Goal: Transaction & Acquisition: Obtain resource

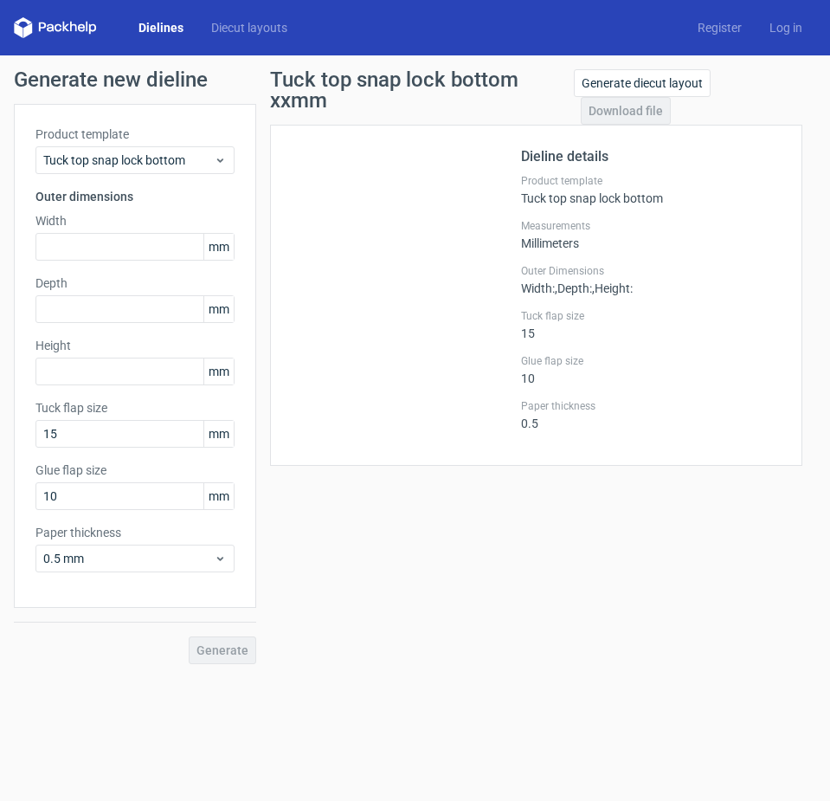
click at [160, 33] on link "Dielines" at bounding box center [161, 27] width 73 height 17
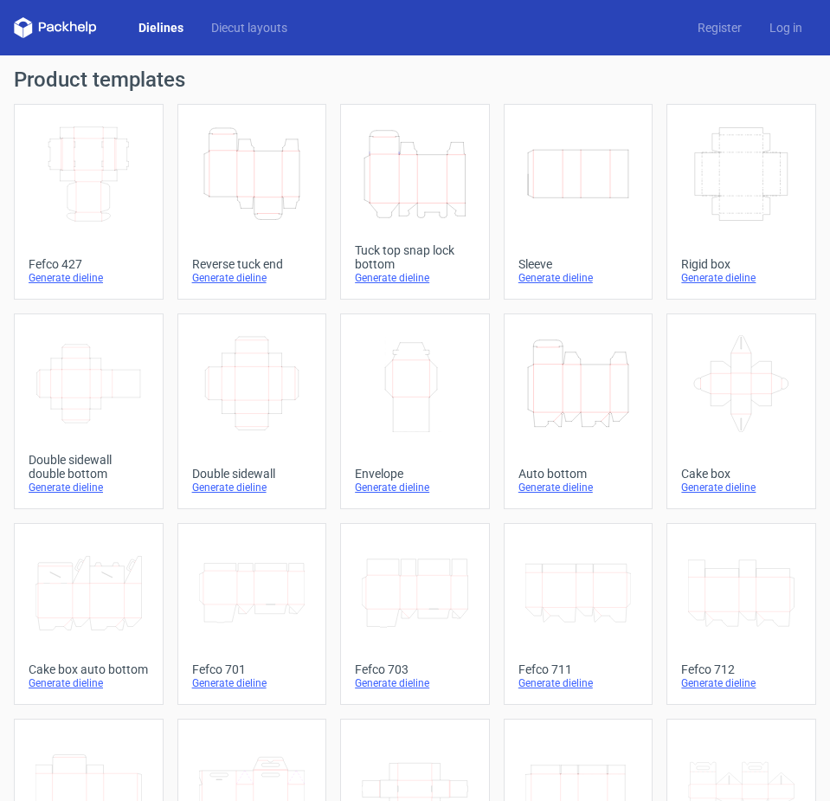
click at [377, 274] on div "Generate dieline" at bounding box center [415, 278] width 120 height 14
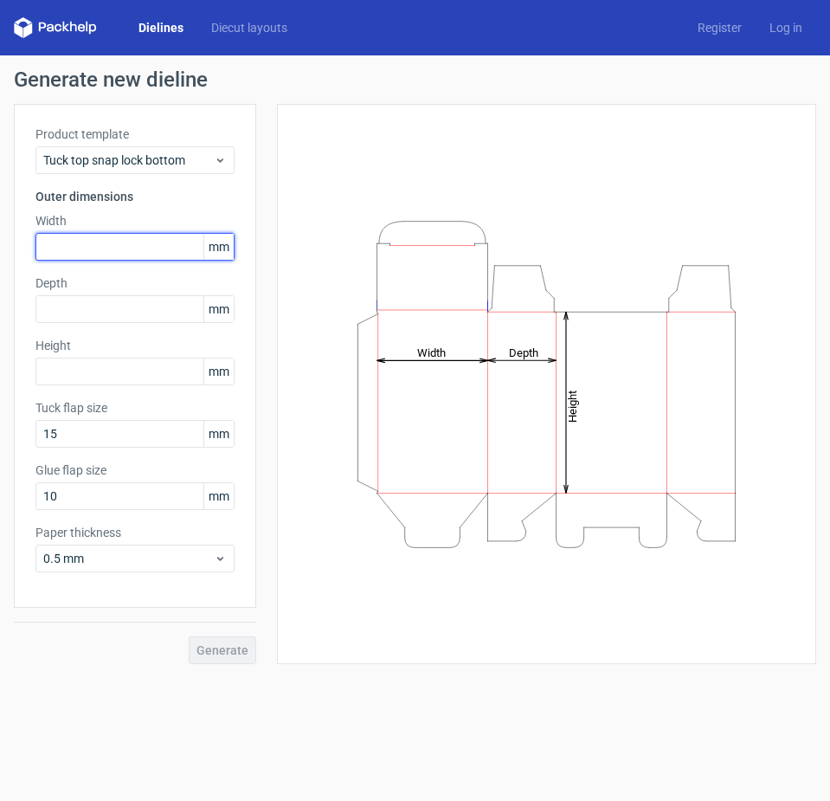
click at [87, 248] on input "text" at bounding box center [134, 247] width 199 height 28
type input "130"
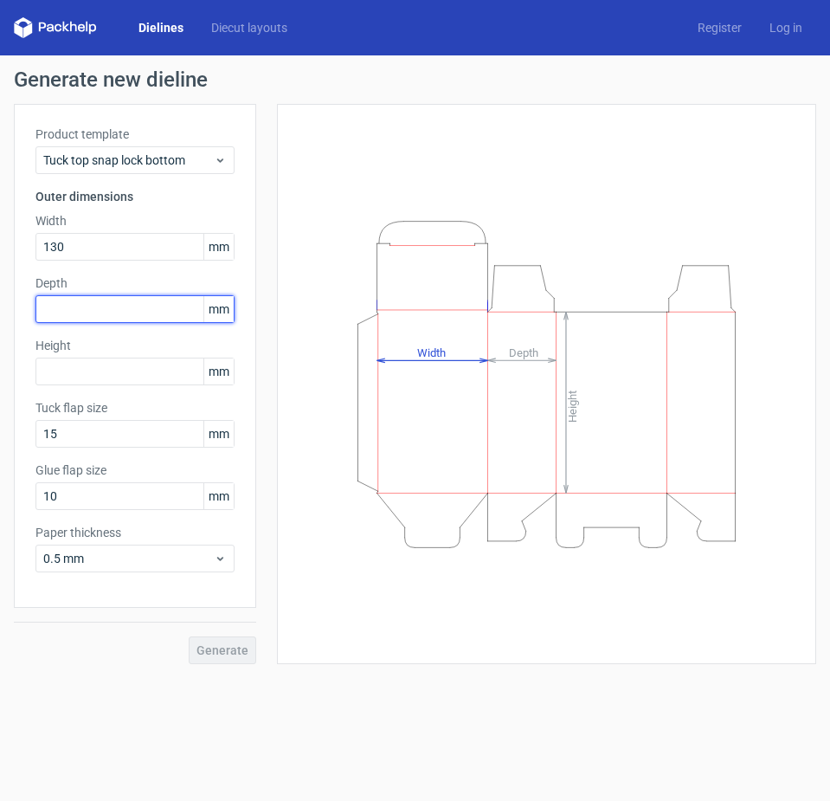
click at [80, 311] on input "text" at bounding box center [134, 309] width 199 height 28
type input "140"
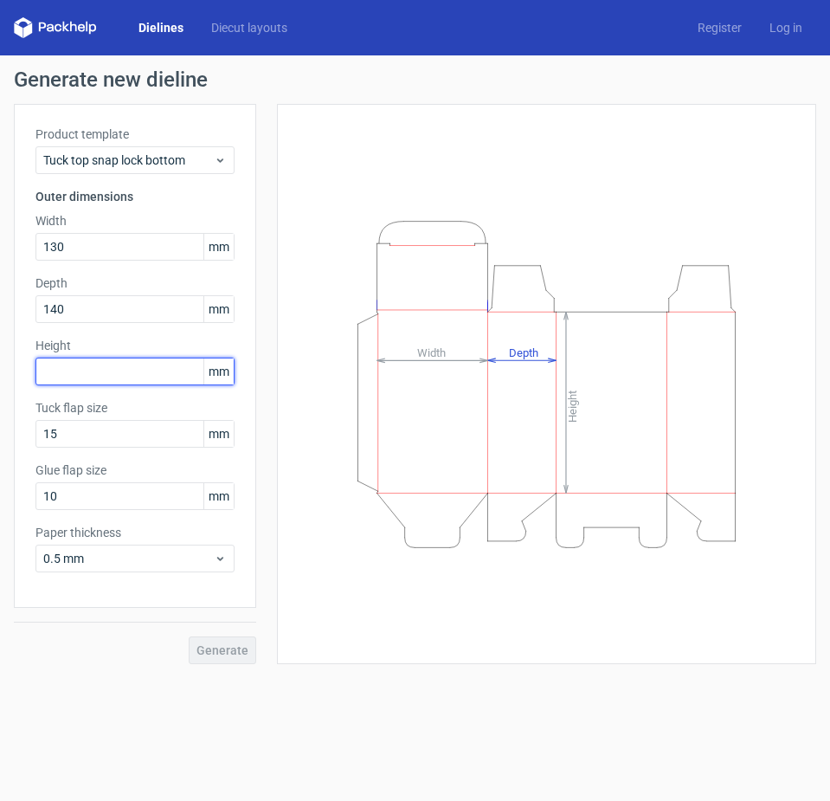
click at [87, 372] on input "text" at bounding box center [134, 372] width 199 height 28
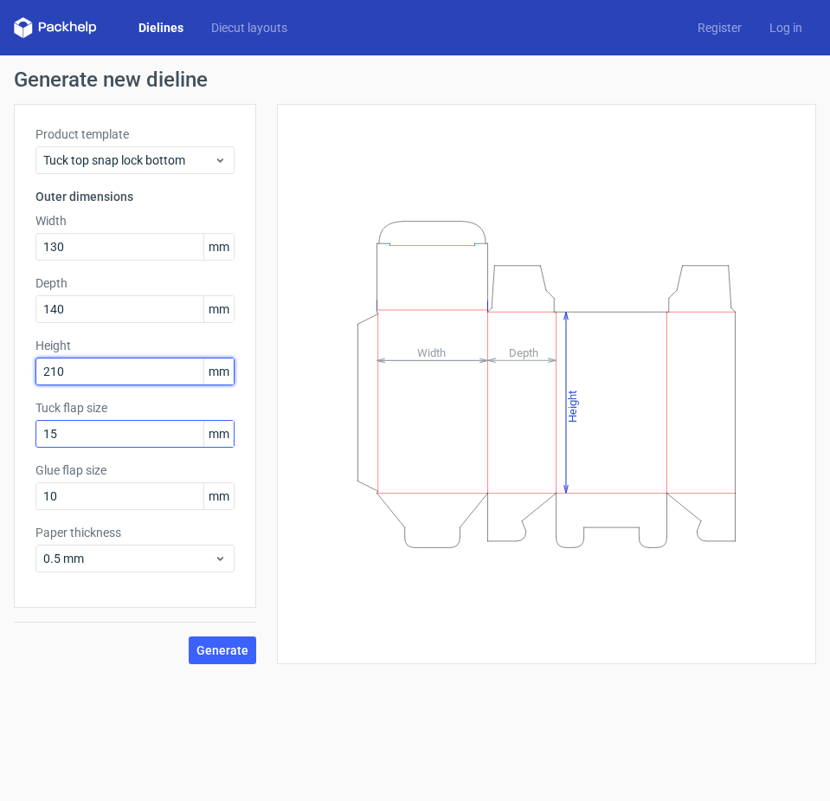
type input "210"
click at [75, 431] on input "15" at bounding box center [134, 434] width 199 height 28
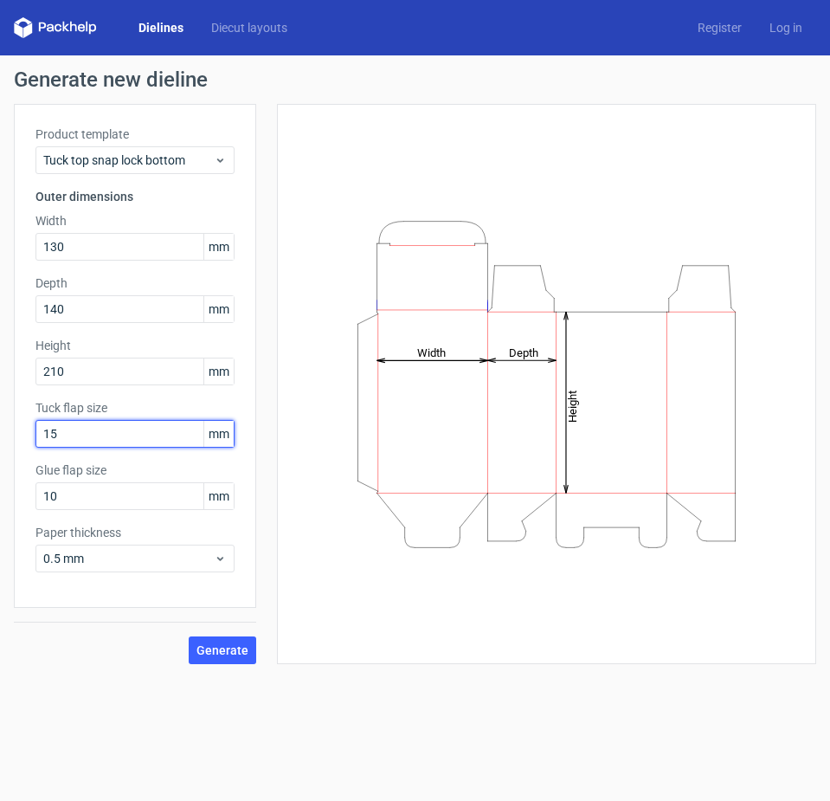
drag, startPoint x: 75, startPoint y: 431, endPoint x: -33, endPoint y: 442, distance: 108.8
click at [0, 442] on html "Dielines Diecut layouts Register Log in Generate new dieline Product template T…" at bounding box center [415, 400] width 830 height 801
type input "20"
click at [126, 396] on div "Product template Tuck top snap lock bottom Outer dimensions Width 130 mm Depth …" at bounding box center [135, 356] width 242 height 504
click at [232, 654] on span "Generate" at bounding box center [222, 650] width 52 height 12
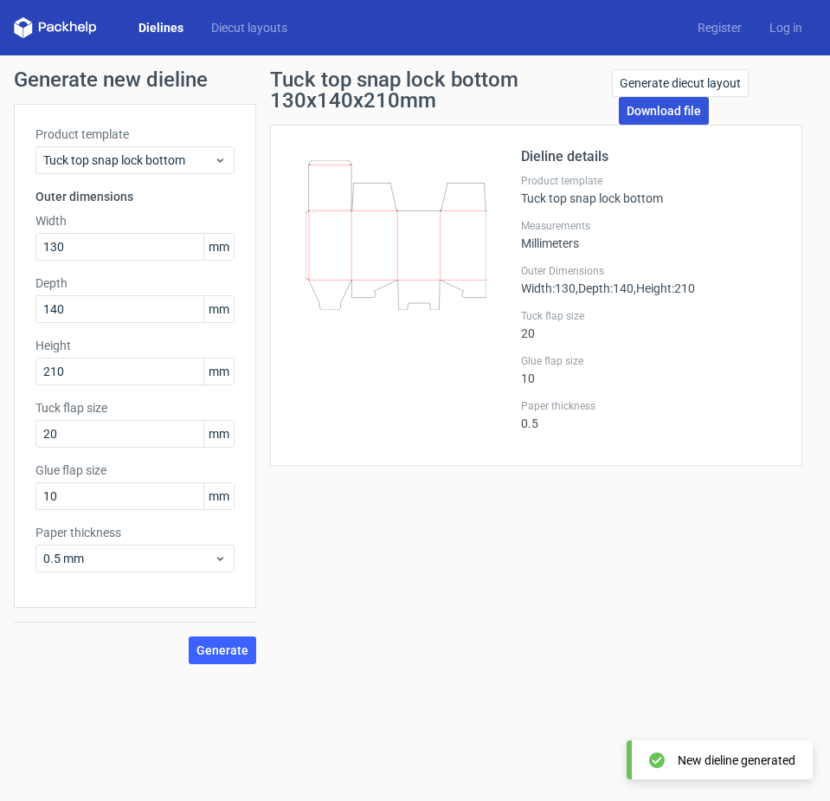
click at [672, 109] on link "Download file" at bounding box center [664, 111] width 90 height 28
